Goal: Information Seeking & Learning: Learn about a topic

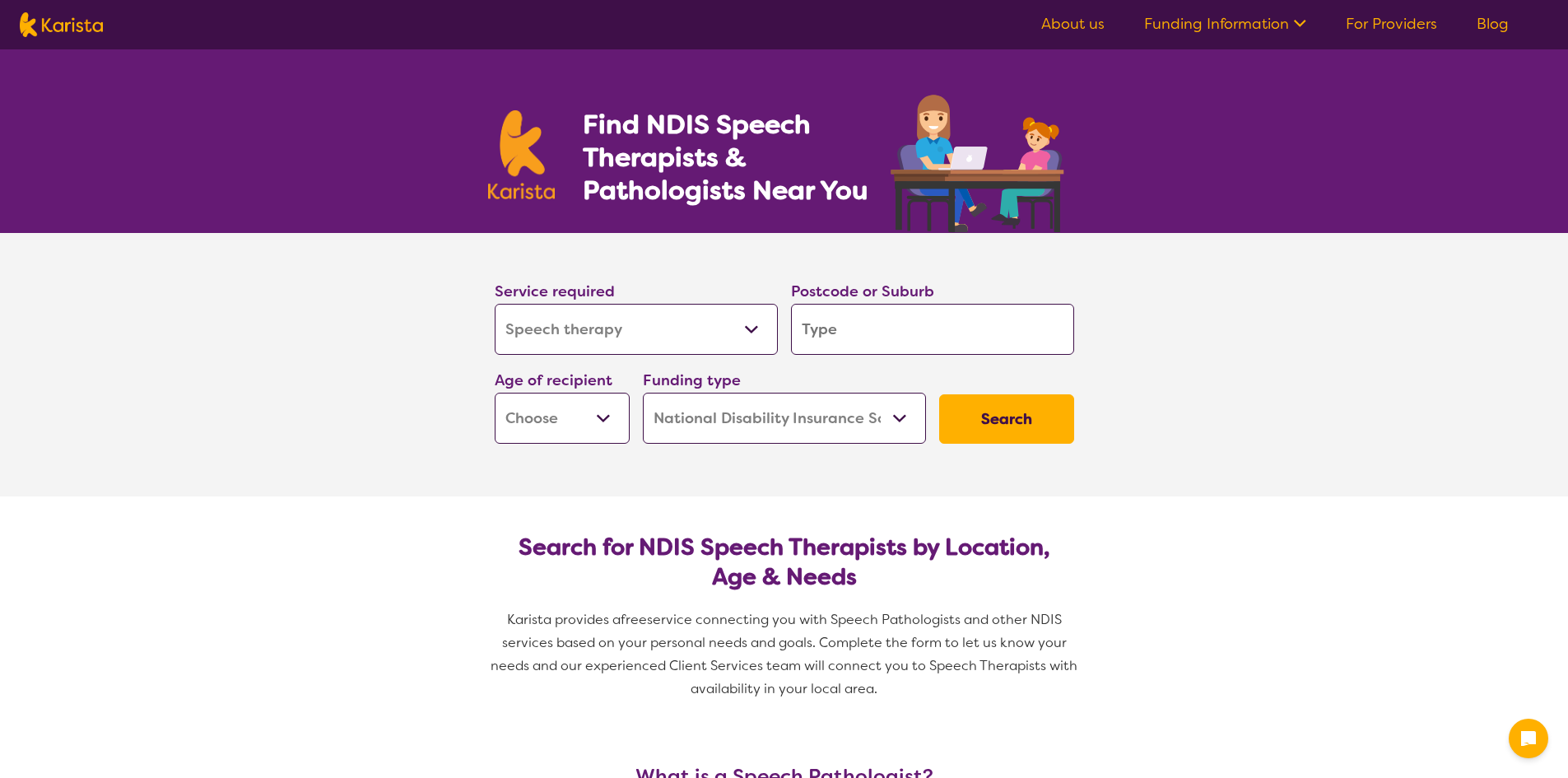
select select "Speech therapy"
select select "NDIS"
select select "Speech therapy"
select select "NDIS"
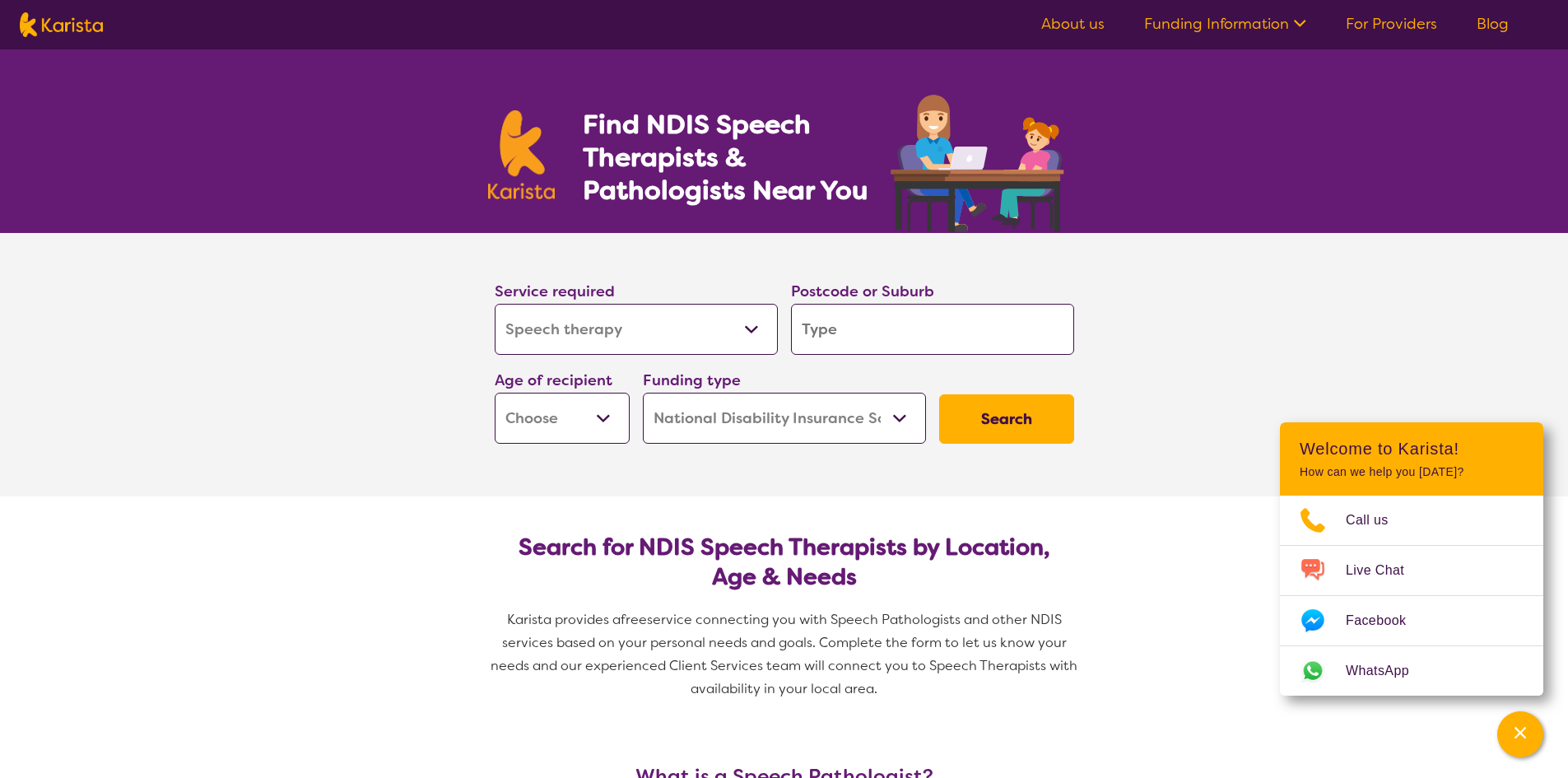
click at [820, 405] on select "Home Care Package (HCP) National Disability Insurance Scheme (NDIS) I don't know" at bounding box center [785, 418] width 283 height 51
select select "i-don-t-know"
click at [643, 392] on select "Home Care Package (HCP) National Disability Insurance Scheme (NDIS) I don't know" at bounding box center [785, 418] width 283 height 51
select select "i-don-t-know"
click at [604, 436] on select "Early Childhood - 0 to 9 Child - 10 to 11 Adolescent - 12 to 17 Adult - 18 to 6…" at bounding box center [563, 418] width 135 height 51
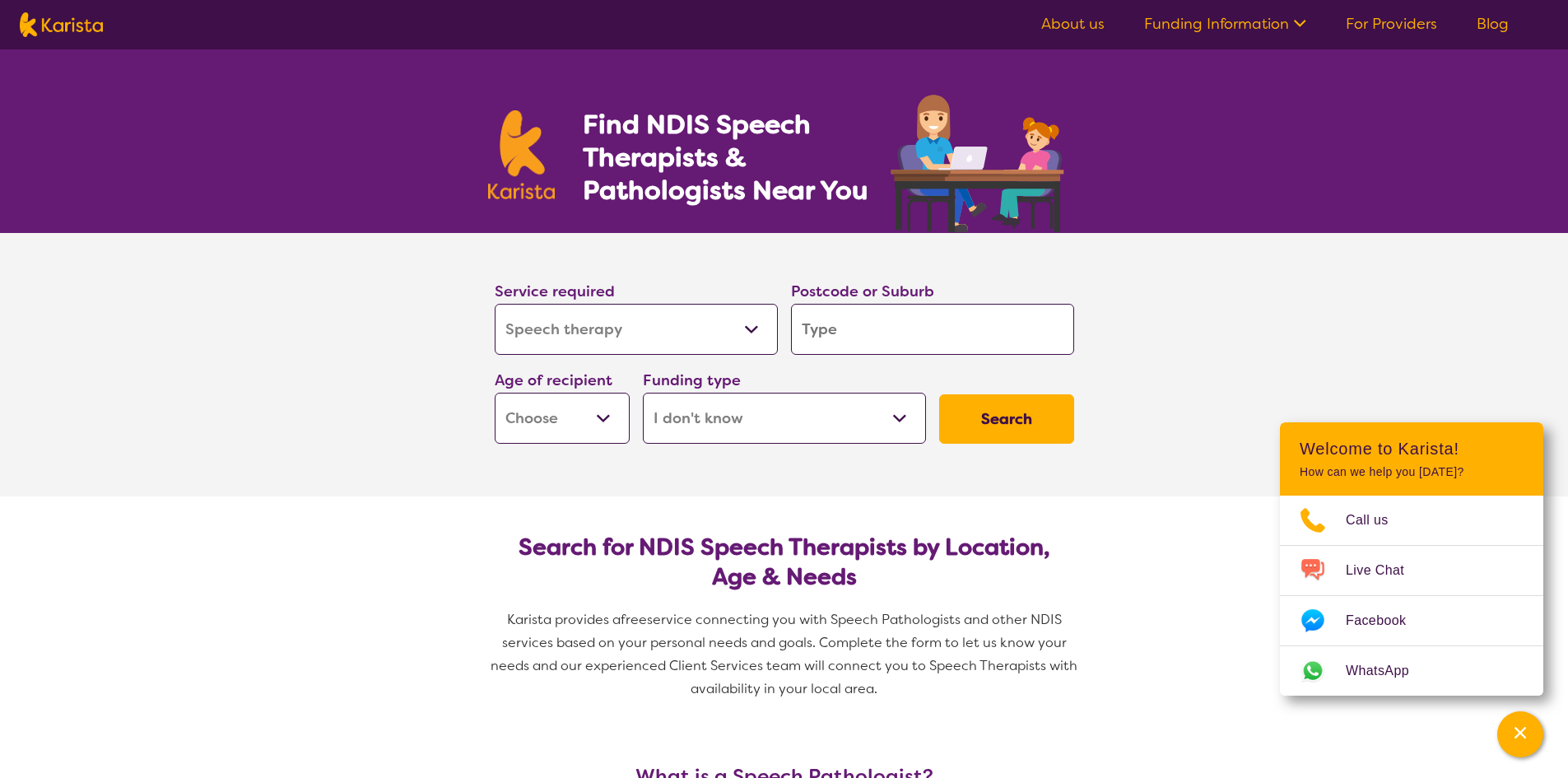
select select "EC"
click at [495, 392] on select "Early Childhood - 0 to 9 Child - 10 to 11 Adolescent - 12 to 17 Adult - 18 to 6…" at bounding box center [563, 418] width 135 height 51
select select "EC"
click at [906, 339] on input "search" at bounding box center [932, 329] width 283 height 51
type input "4751"
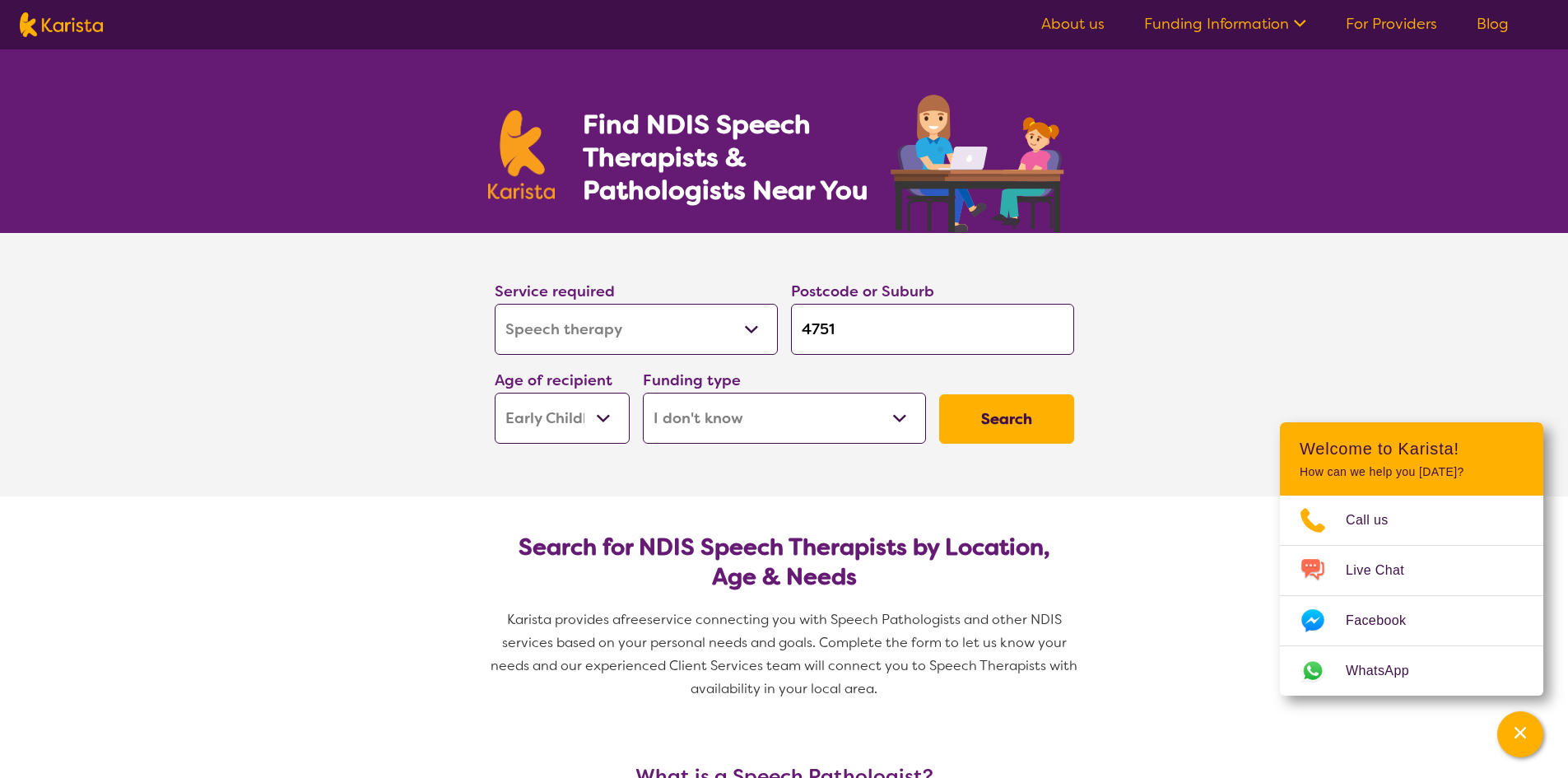
type input "4751"
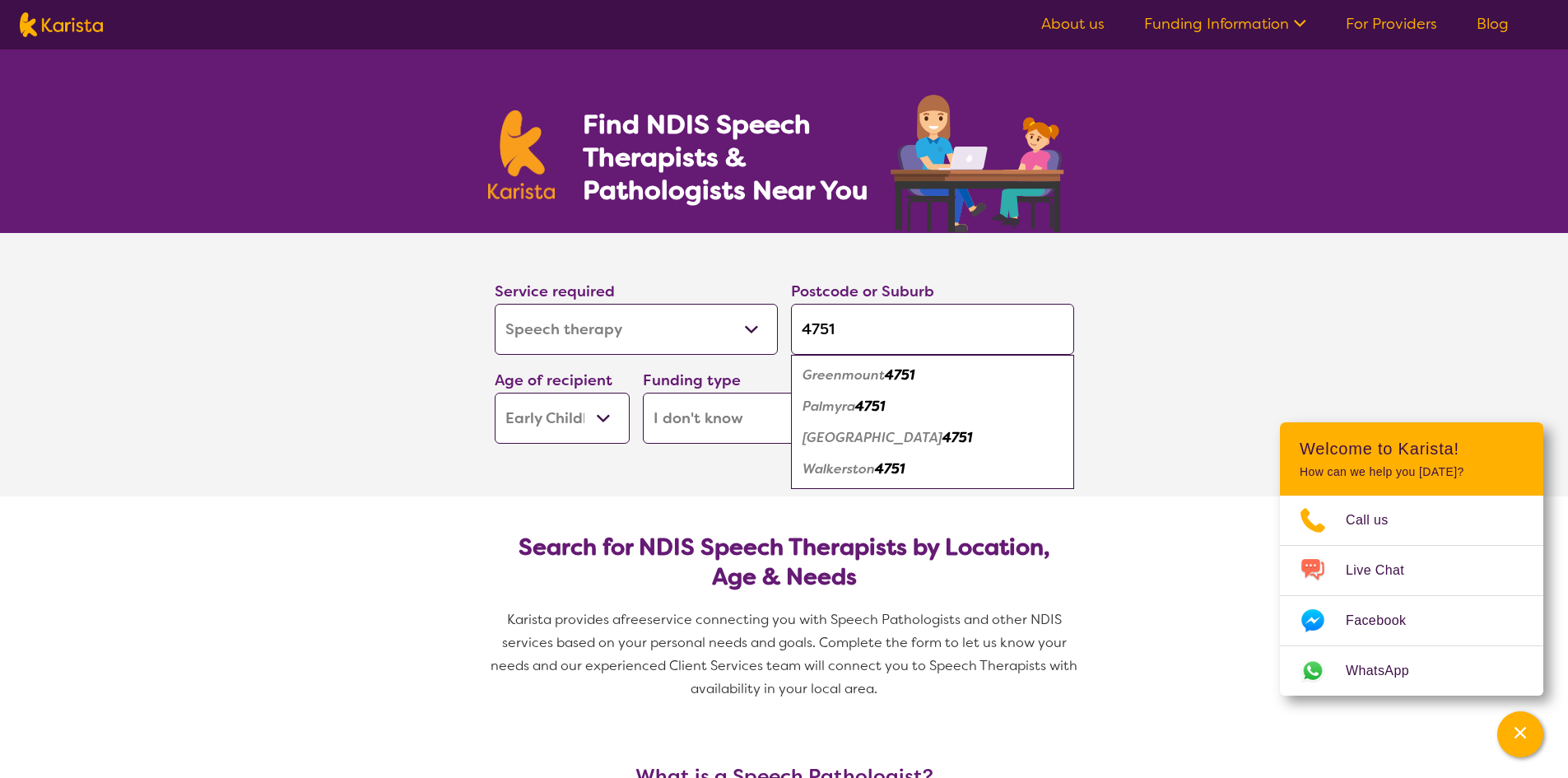
click at [644, 323] on select "Allied Health Assistant Assessment ([MEDICAL_DATA] or [MEDICAL_DATA]) Behaviour…" at bounding box center [636, 329] width 283 height 51
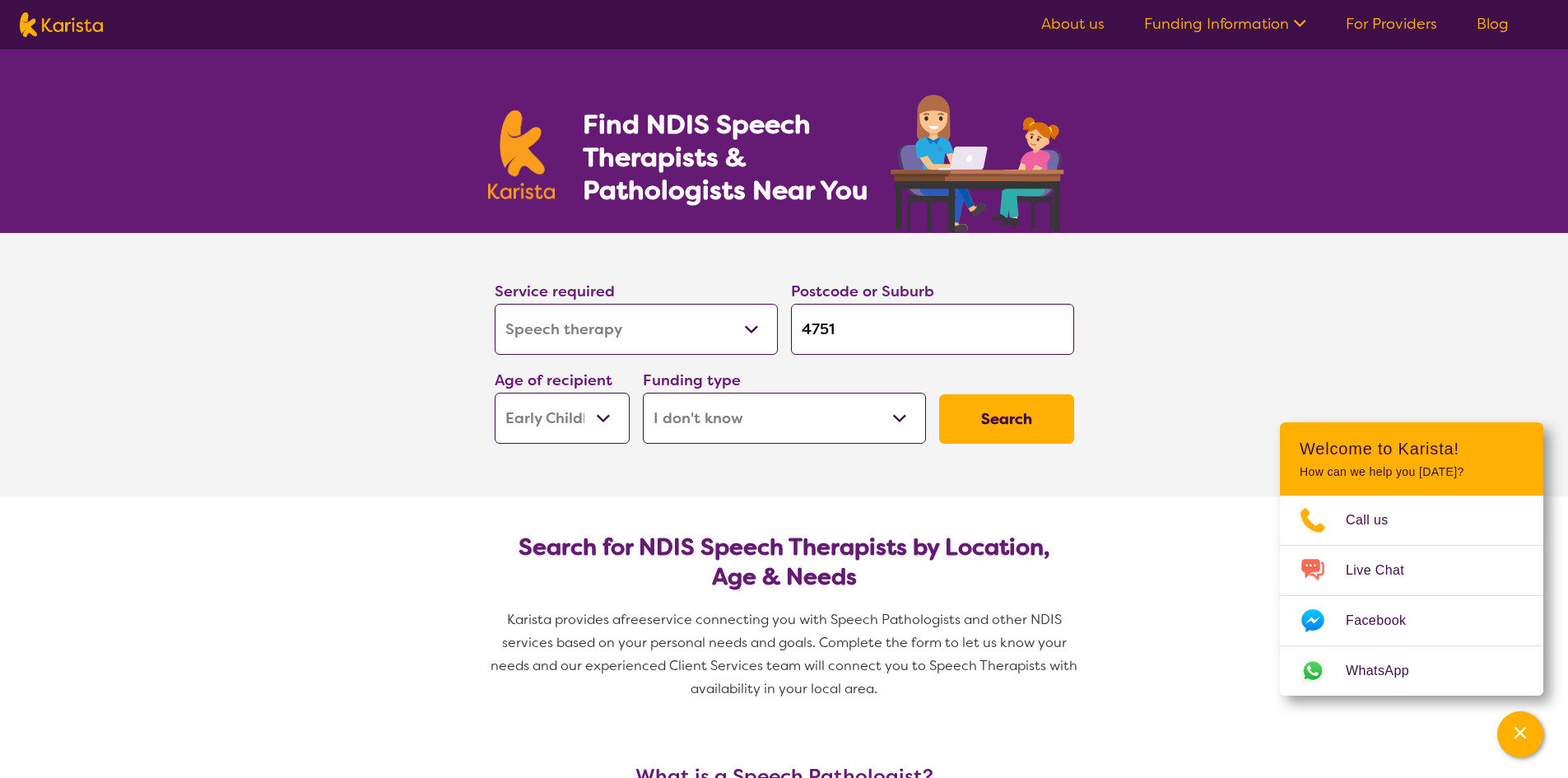
click at [1255, 411] on section "Service required Allied Health Assistant Assessment ([MEDICAL_DATA] or [MEDICAL…" at bounding box center [784, 364] width 1568 height 263
click at [978, 411] on button "Search" at bounding box center [1007, 419] width 135 height 49
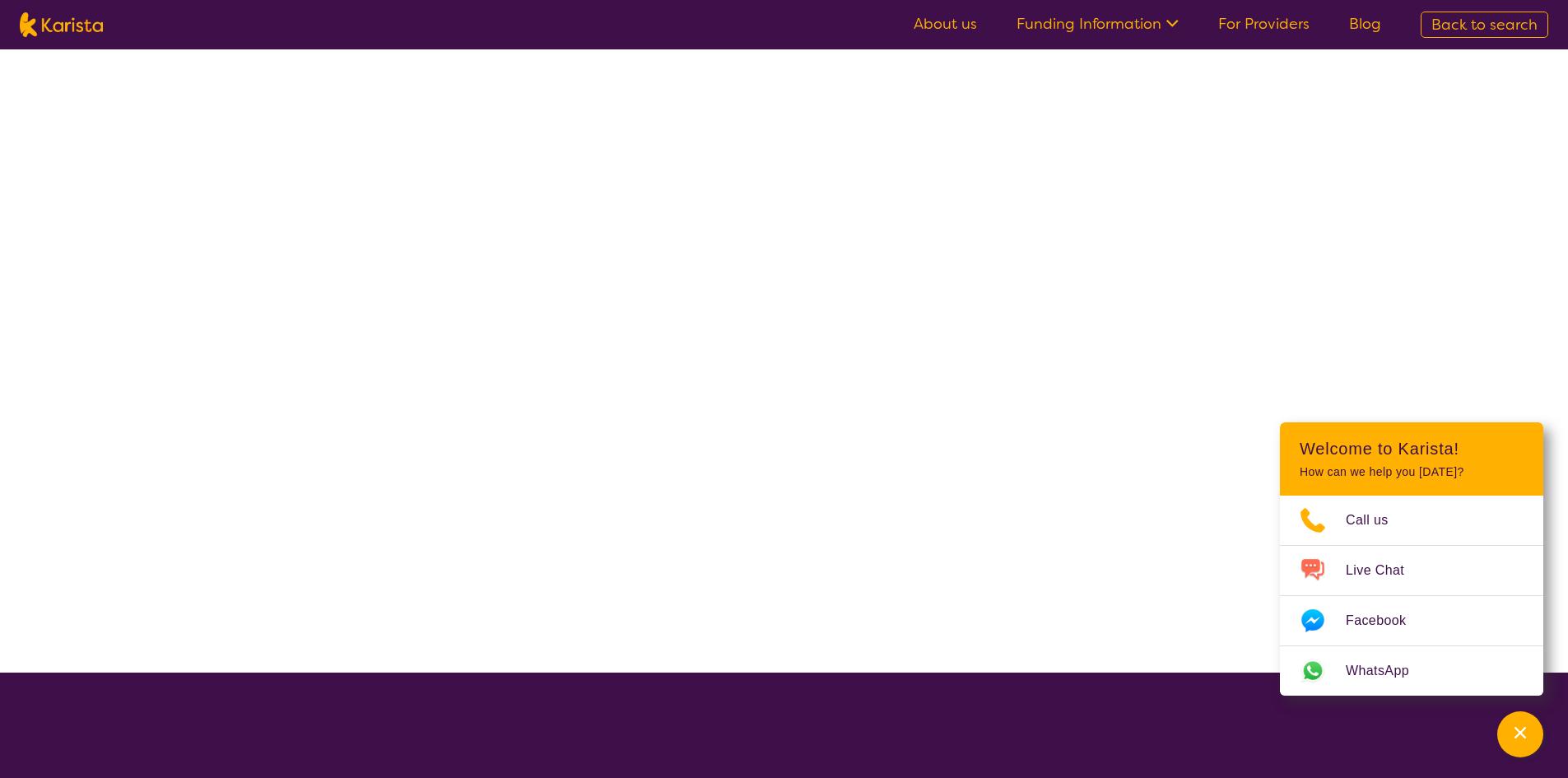
select select "Speech therapy"
select select "EC"
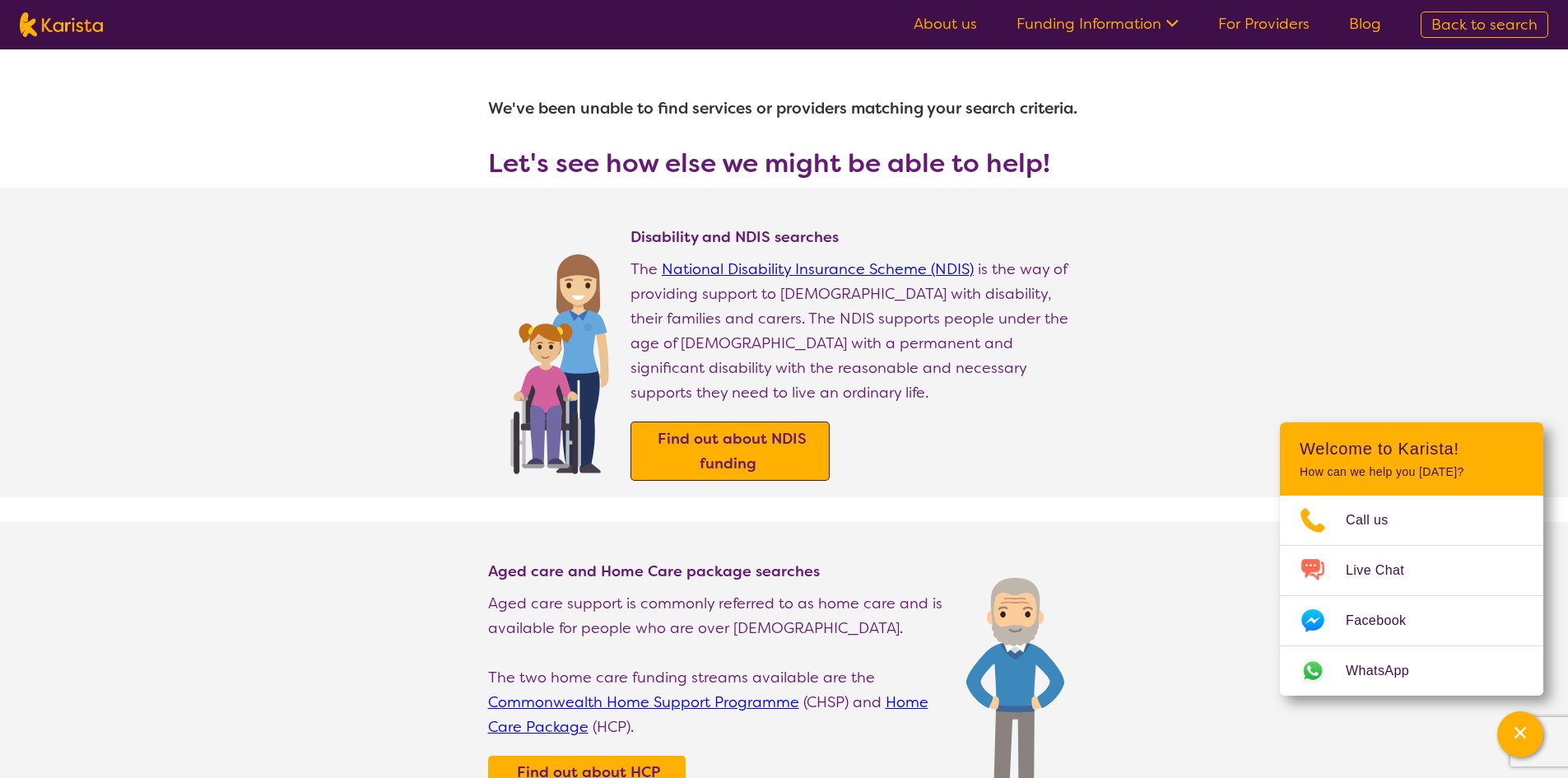
click at [797, 429] on b "Find out about NDIS funding" at bounding box center [733, 451] width 149 height 44
select select "Speech therapy"
select select "EC"
select select "NDIS"
select select "Speech therapy"
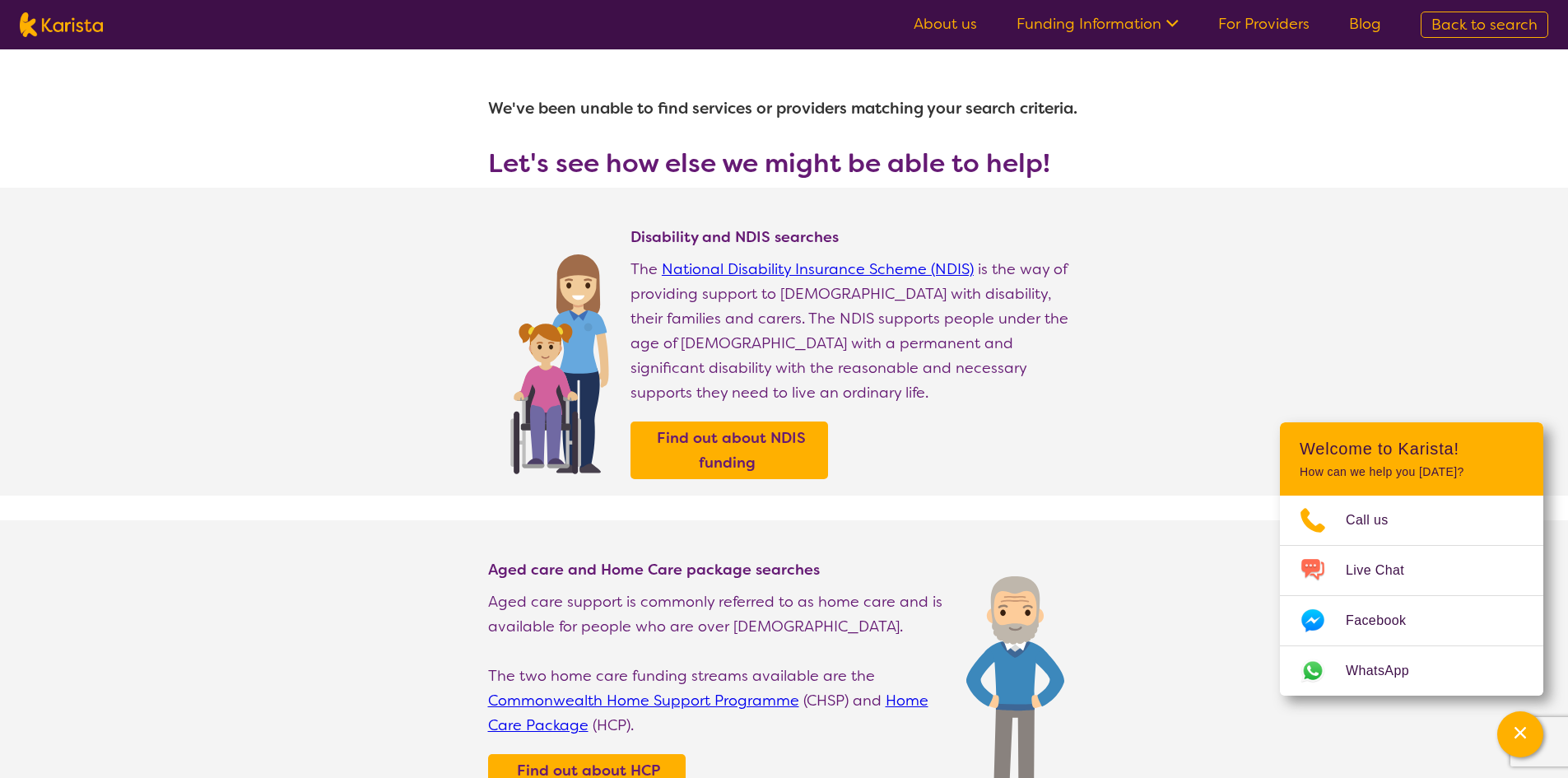
select select "EC"
select select "NDIS"
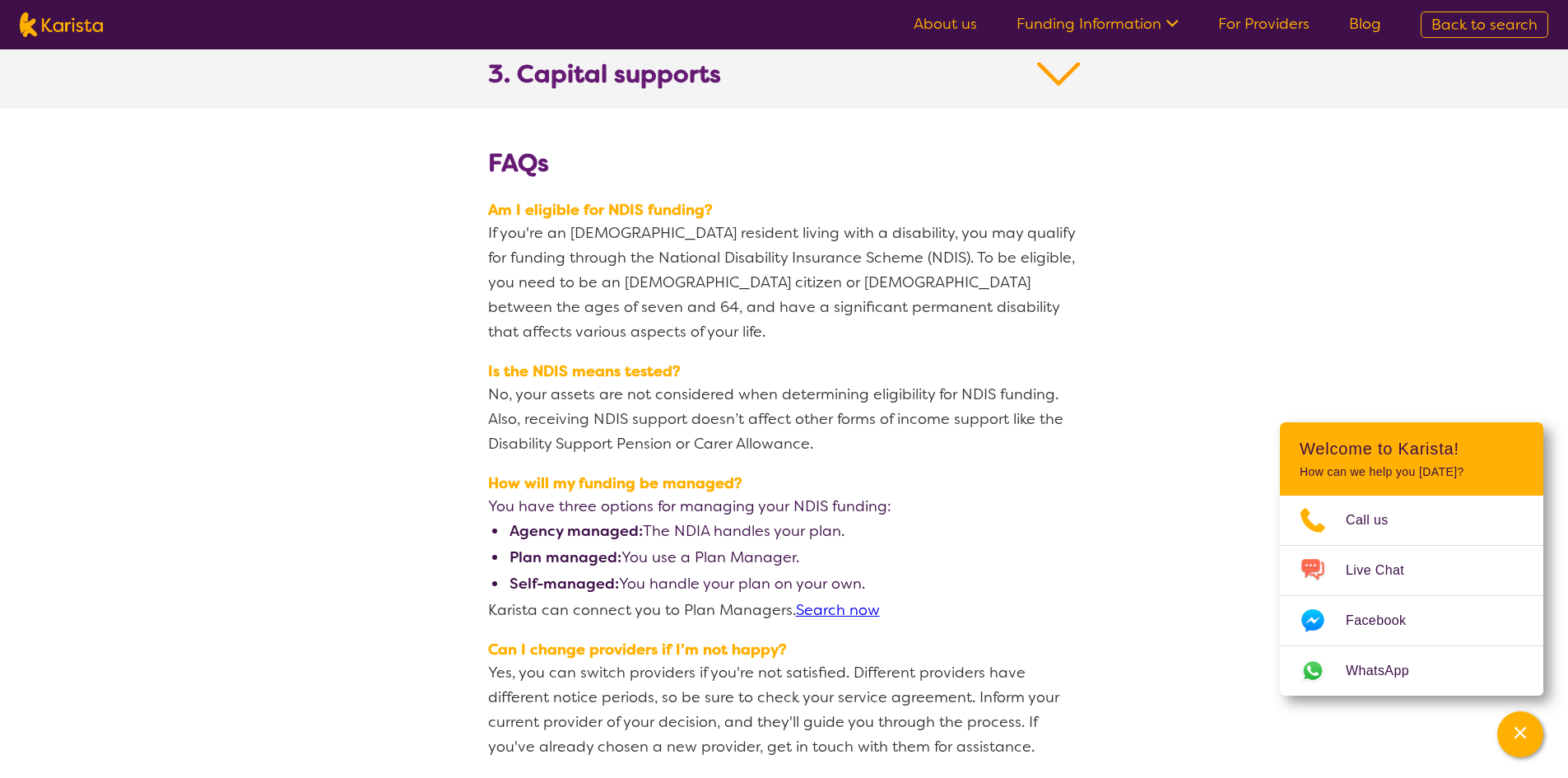
scroll to position [1811, 0]
